Goal: Transaction & Acquisition: Purchase product/service

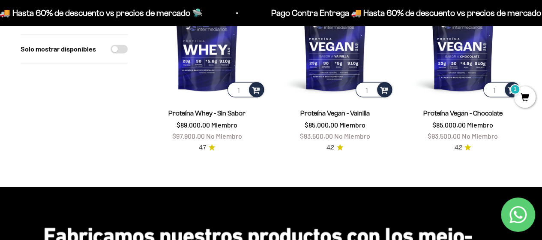
scroll to position [686, 0]
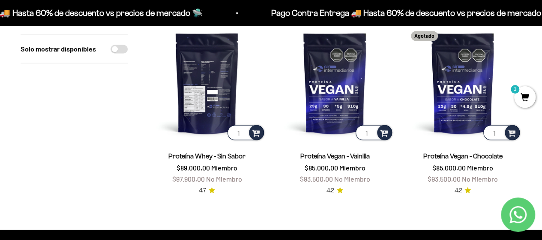
click at [215, 87] on img at bounding box center [206, 82] width 117 height 117
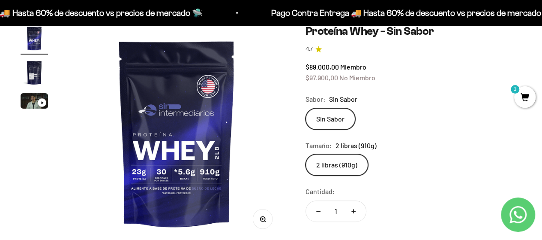
scroll to position [129, 0]
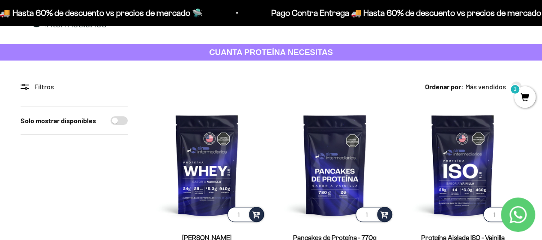
scroll to position [43, 0]
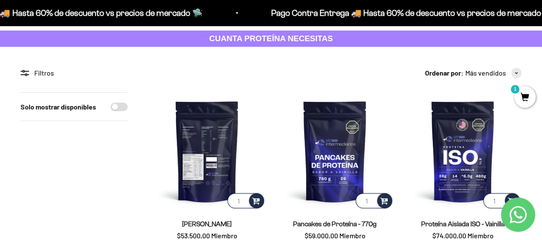
click at [203, 143] on img at bounding box center [206, 150] width 117 height 117
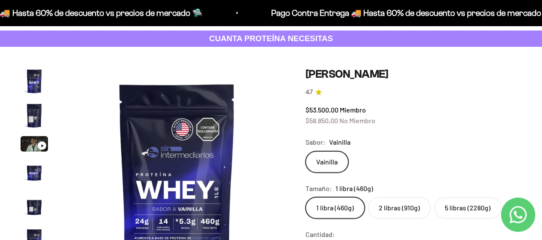
scroll to position [86, 0]
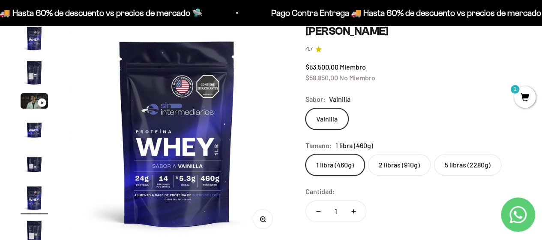
click at [400, 164] on label "2 libras (910g)" at bounding box center [399, 164] width 63 height 21
click at [306, 154] on input "2 libras (910g)" at bounding box center [305, 153] width 0 height 0
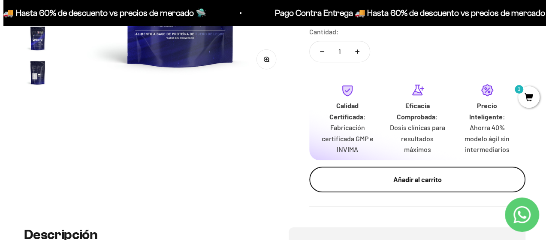
scroll to position [257, 0]
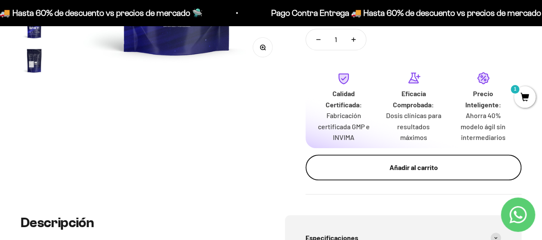
click at [418, 165] on div "Añadir al carrito" at bounding box center [414, 167] width 182 height 11
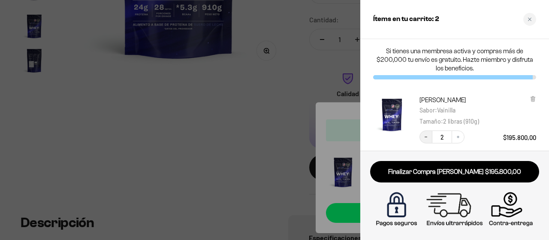
click at [428, 132] on button "Decrease quantity" at bounding box center [425, 136] width 13 height 13
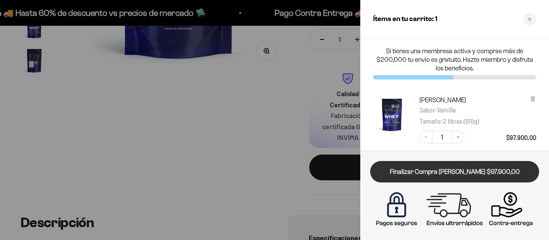
click at [464, 172] on link "Finalizar Compra [PERSON_NAME] $97.900,00" at bounding box center [454, 172] width 169 height 22
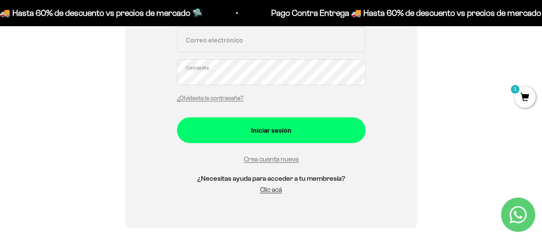
scroll to position [257, 0]
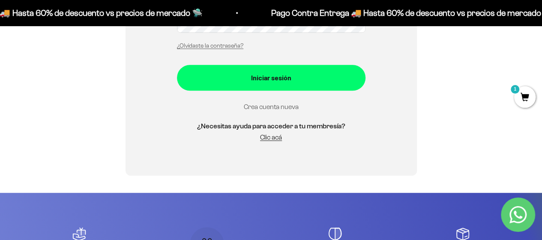
click at [256, 104] on link "Crea cuenta nueva" at bounding box center [271, 106] width 55 height 7
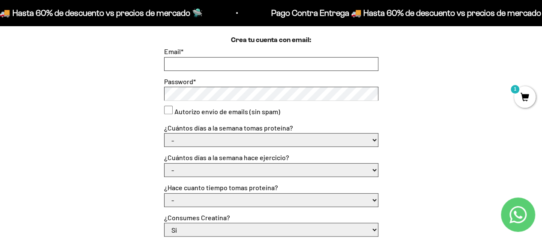
scroll to position [257, 0]
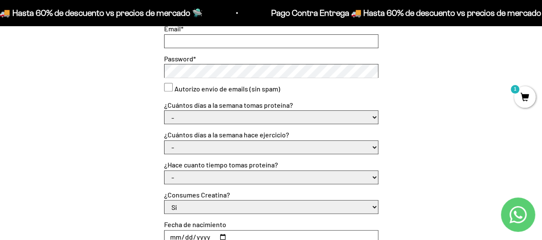
click at [221, 42] on input "Email *" at bounding box center [271, 41] width 213 height 13
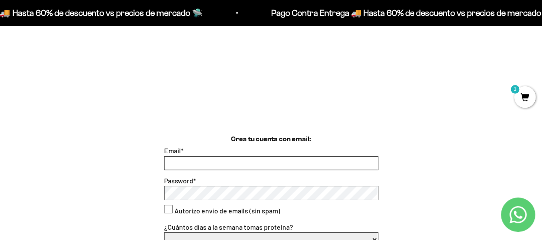
scroll to position [214, 0]
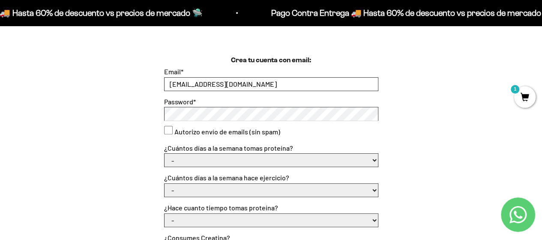
type input "lauraxim95@hotmail.com"
click at [171, 128] on consent"] "Autorizo envío de emails (sin spam)" at bounding box center [168, 130] width 9 height 9
checkbox consent"] "true"
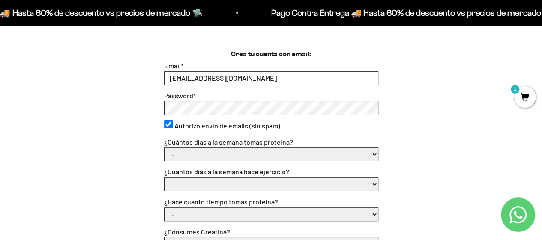
scroll to position [257, 0]
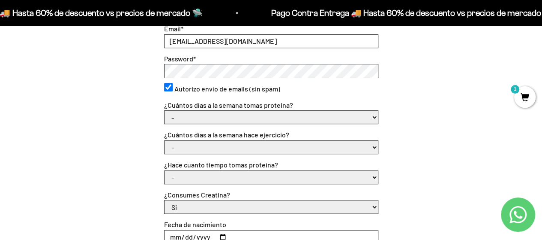
click at [314, 122] on select "- 1 o 2 3 a 5 6 o 7" at bounding box center [271, 117] width 213 height 13
select select "3 a 5"
click at [165, 111] on select "- 1 o 2 3 a 5 6 o 7" at bounding box center [271, 117] width 213 height 13
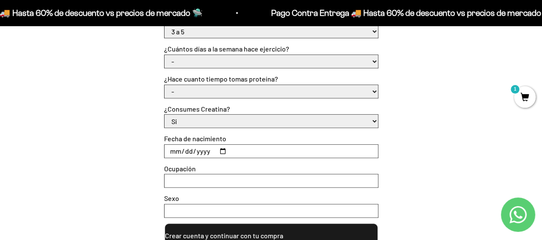
click at [303, 62] on select "- No hago 1 a 2 días 3 a 5 días 6 o 7 días" at bounding box center [271, 61] width 213 height 13
select select "3 a 5 días"
click at [165, 55] on select "- No hago 1 a 2 días 3 a 5 días 6 o 7 días" at bounding box center [271, 61] width 213 height 13
click at [293, 89] on select "- Apenas estoy empezando Menos de 6 meses Más de 6 meses Hace más de un año" at bounding box center [271, 91] width 213 height 13
select select "Hace más de un año"
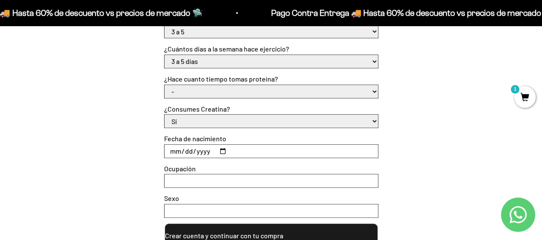
click at [165, 85] on select "- Apenas estoy empezando Menos de 6 meses Más de 6 meses Hace más de un año" at bounding box center [271, 91] width 213 height 13
click at [280, 120] on select "Si No" at bounding box center [271, 120] width 213 height 13
select select "No"
click at [165, 114] on select "Si No" at bounding box center [271, 120] width 213 height 13
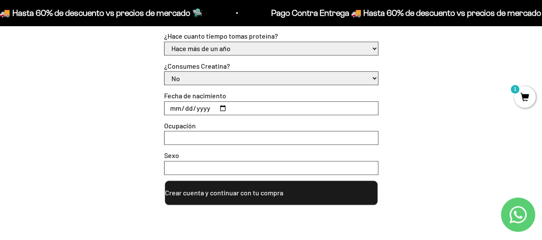
click at [275, 102] on input "Fecha de nacimiento" at bounding box center [271, 108] width 213 height 13
type input "0081-01-31"
type input "1995-08-31"
click at [203, 134] on input "Ocupación" at bounding box center [271, 137] width 213 height 13
type input "e"
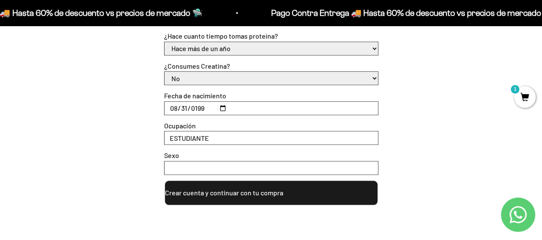
type input "ESTUDIANTE"
click at [186, 166] on input "Sexo" at bounding box center [271, 167] width 213 height 13
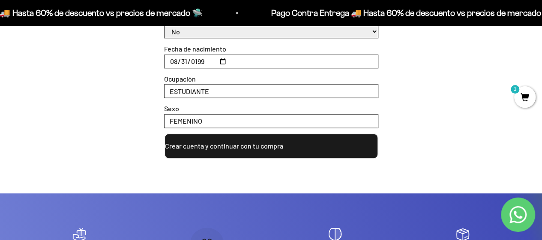
scroll to position [471, 0]
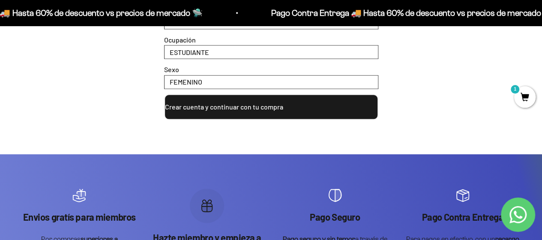
type input "FEMENINO"
click at [235, 112] on button "Crear cuenta y continuar con tu compra" at bounding box center [271, 107] width 214 height 26
